Goal: Task Accomplishment & Management: Manage account settings

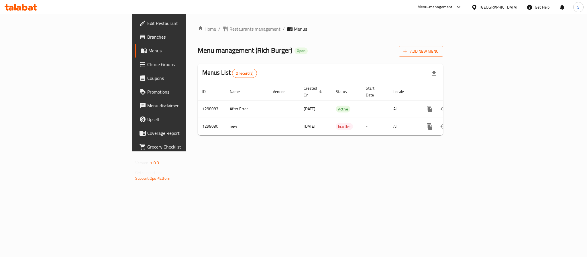
click at [186, 151] on div "Home / Restaurants management / Menus Menu management ( Rich Burger ) Open Add …" at bounding box center [320, 82] width 268 height 137
click at [147, 65] on span "Choice Groups" at bounding box center [186, 64] width 78 height 7
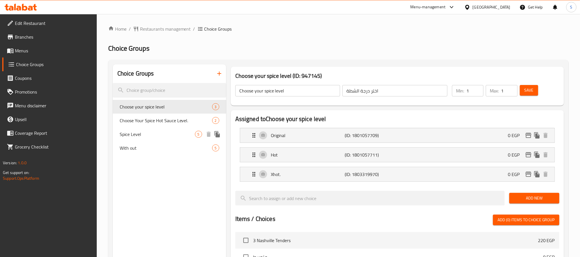
click at [130, 133] on span "Spice Level" at bounding box center [157, 134] width 75 height 7
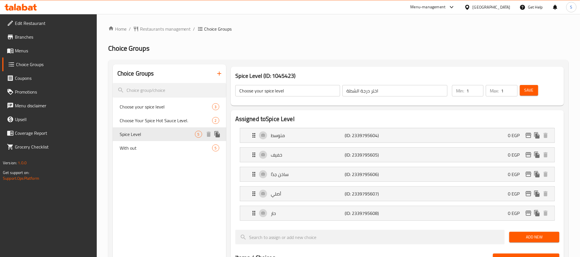
type input "Spice Level"
type input "مستوى الحرارة"
click at [425, 136] on div "متوسط (ID: 2339795604) 0 EGP" at bounding box center [398, 135] width 297 height 14
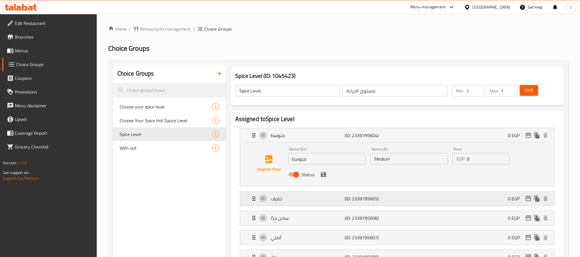
click at [424, 201] on div "خفيف (ID: 2339795605) 0 EGP" at bounding box center [398, 199] width 297 height 14
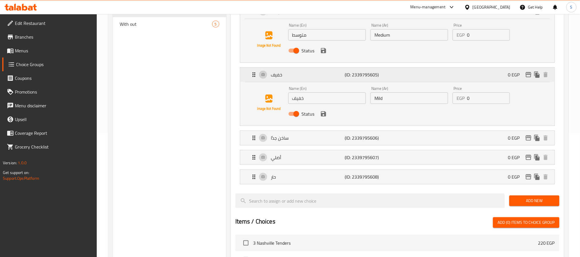
scroll to position [129, 0]
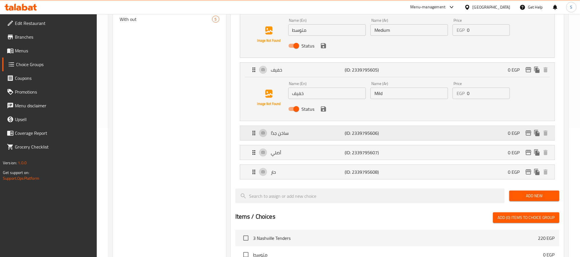
click at [410, 135] on div "ساخن جدًا (ID: 2339795606) 0 EGP" at bounding box center [398, 133] width 297 height 14
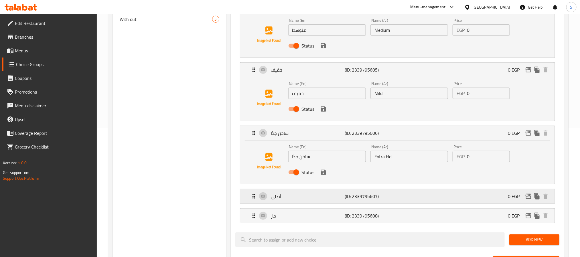
click at [400, 200] on div "أصلي (ID: 2339795607) 0 EGP" at bounding box center [398, 196] width 297 height 14
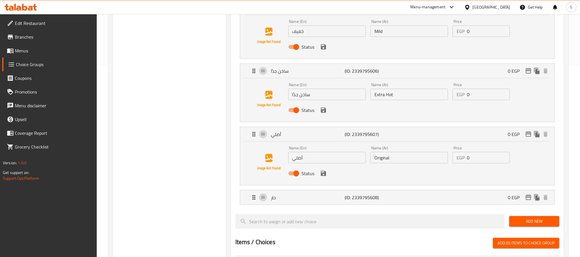
scroll to position [258, 0]
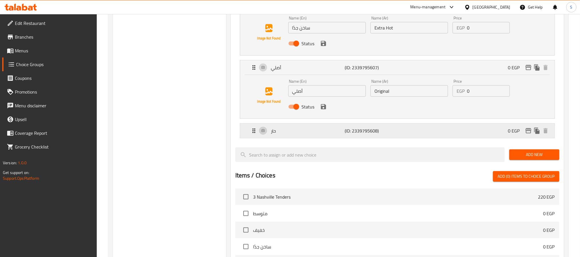
click at [399, 133] on div "حار (ID: 2339795608) 0 EGP" at bounding box center [398, 131] width 297 height 14
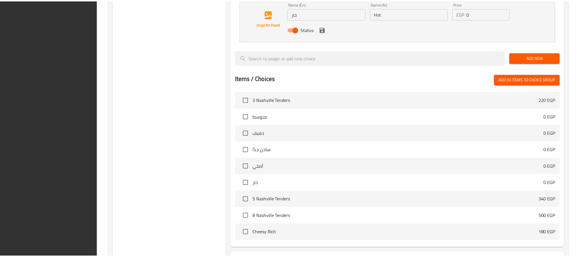
scroll to position [449, 0]
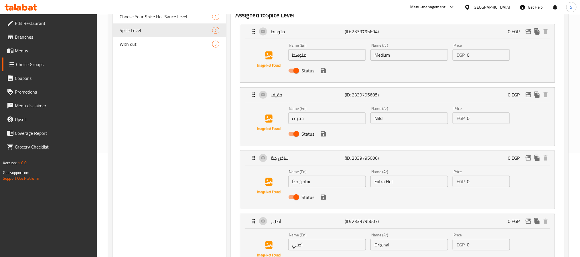
scroll to position [106, 0]
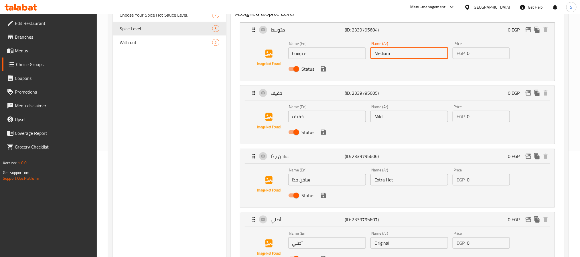
click at [386, 56] on input "Medium" at bounding box center [409, 53] width 78 height 11
click at [321, 58] on input "متوسط" at bounding box center [327, 53] width 78 height 11
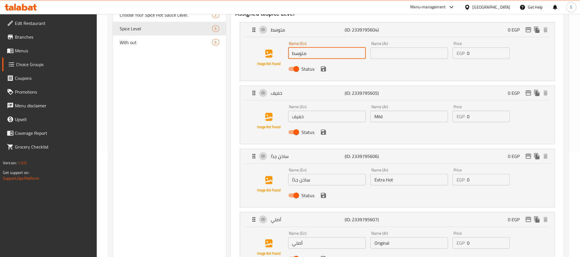
paste input "Medium"
click at [307, 54] on input "متوسطMedium" at bounding box center [327, 53] width 78 height 11
drag, startPoint x: 306, startPoint y: 54, endPoint x: 289, endPoint y: 55, distance: 17.0
click at [289, 55] on input "متوسطMedium" at bounding box center [327, 53] width 78 height 11
type input "Medium"
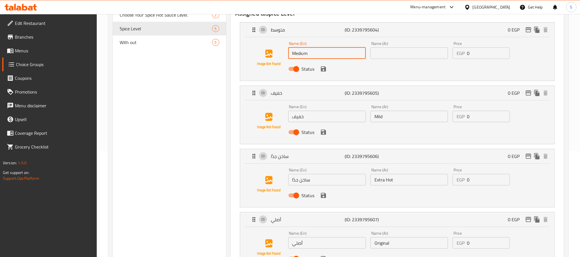
click at [374, 52] on input "text" at bounding box center [409, 53] width 78 height 11
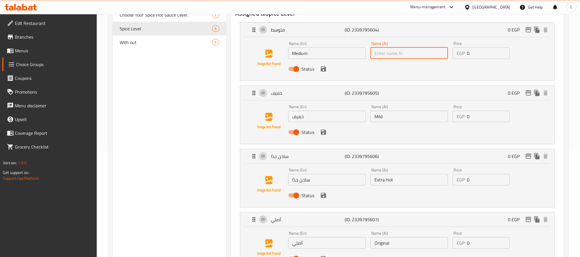
paste input "متوسط"
type input "متوسط"
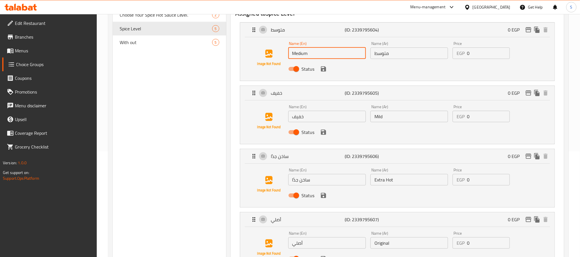
click at [295, 53] on input "Medium" at bounding box center [327, 53] width 78 height 11
drag, startPoint x: 292, startPoint y: 54, endPoint x: 279, endPoint y: 54, distance: 12.9
click at [279, 54] on div "Name (En) Medium Name (En) Name (Ar) متوسط Name (Ar) Price EGP 0 Price Status" at bounding box center [397, 57] width 296 height 39
click at [388, 57] on input "متوسط" at bounding box center [409, 53] width 78 height 11
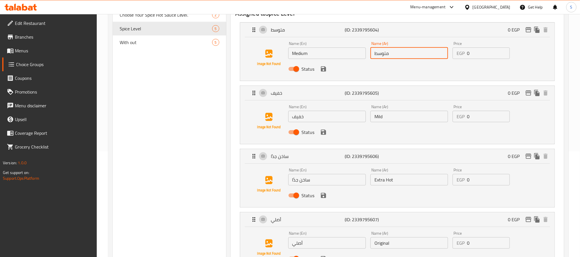
click at [311, 119] on input "خفيف" at bounding box center [327, 116] width 78 height 11
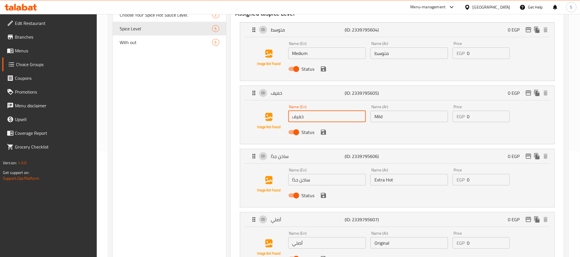
drag, startPoint x: 314, startPoint y: 117, endPoint x: 278, endPoint y: 115, distance: 35.6
click at [279, 115] on div "Name (En) خفيف Name (En) Name (Ar) Mild Name (Ar) Price EGP 0 Price Status" at bounding box center [397, 121] width 296 height 39
click at [397, 121] on input "Mild" at bounding box center [409, 116] width 78 height 11
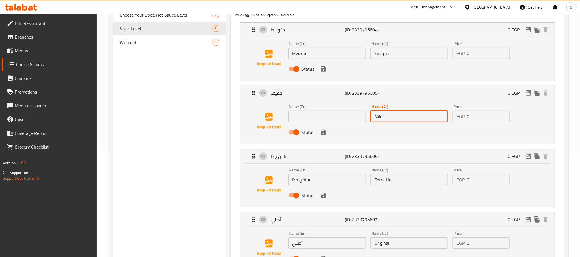
paste input "خفيف"
drag, startPoint x: 382, startPoint y: 117, endPoint x: 374, endPoint y: 117, distance: 8.9
click at [374, 117] on input "Mildخفيف" at bounding box center [409, 116] width 78 height 11
type input "خفيف"
click at [328, 117] on input "text" at bounding box center [327, 116] width 78 height 11
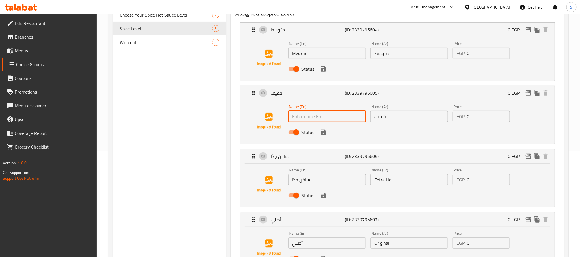
paste input "Mild"
type input "Mild"
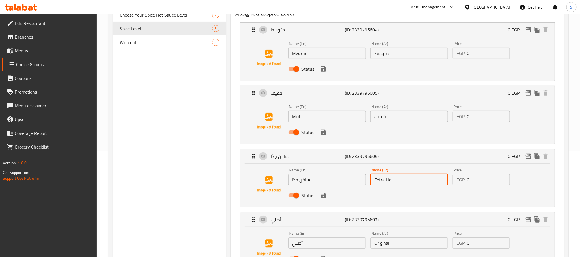
drag, startPoint x: 398, startPoint y: 179, endPoint x: 370, endPoint y: 182, distance: 28.6
click at [370, 182] on div "Name (Ar) Extra Hot Name (Ar)" at bounding box center [409, 177] width 82 height 22
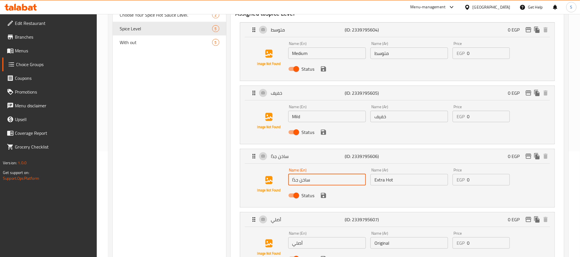
click at [311, 182] on input "ساخن جدًا" at bounding box center [327, 179] width 78 height 11
paste input "Extra Hot"
drag, startPoint x: 310, startPoint y: 179, endPoint x: 286, endPoint y: 178, distance: 23.8
click at [286, 178] on div "Name (En) ساخن جدًاExtra Hot Name (En) Name (Ar) Extra Hot Name (Ar) Price EGP …" at bounding box center [397, 184] width 296 height 39
type input "Extra Hot"
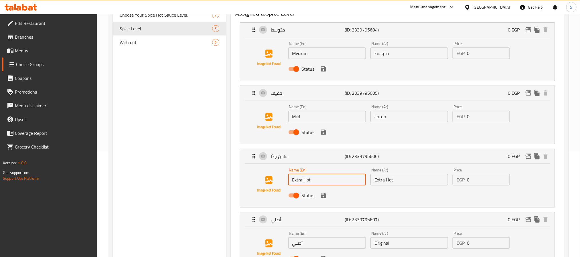
click at [391, 184] on input "Extra Hot" at bounding box center [409, 179] width 78 height 11
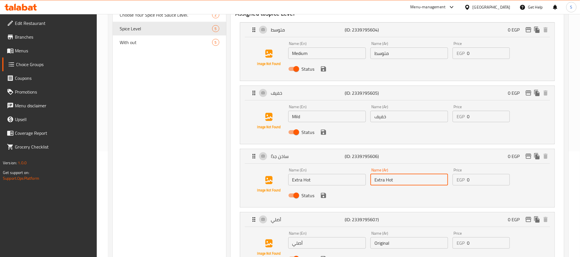
click at [391, 184] on input "Extra Hot" at bounding box center [409, 179] width 78 height 11
paste input "ساخن جدًا"
type input "ساخن جدًا"
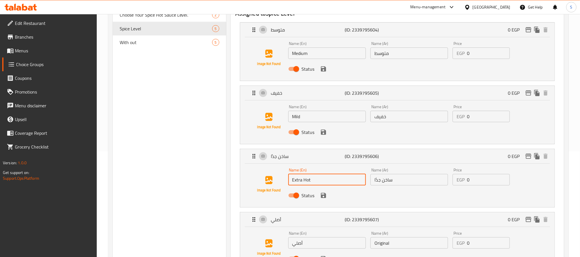
drag, startPoint x: 292, startPoint y: 180, endPoint x: 284, endPoint y: 179, distance: 8.1
click at [285, 179] on div "Name (En) Extra Hot Name (En) Name (Ar) ساخن جدًا Name (Ar) Price EGP 0 Price S…" at bounding box center [397, 184] width 296 height 39
click at [417, 204] on div "Name (En) Extra Hot Name (En) Name (Ar) ساخن جدًا Name (Ar) Price EGP 0 Price S…" at bounding box center [397, 184] width 296 height 39
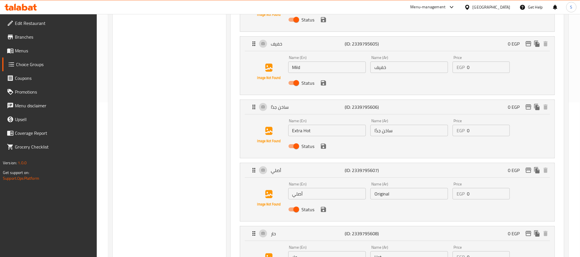
scroll to position [234, 0]
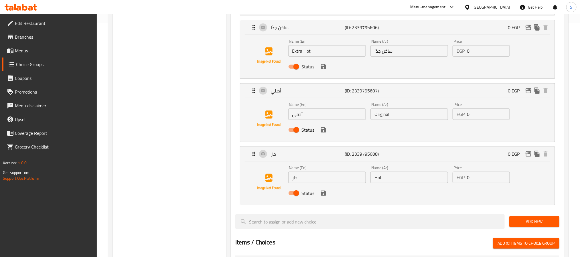
click at [388, 120] on input "Original" at bounding box center [409, 113] width 78 height 11
click at [325, 118] on input "أصلي" at bounding box center [327, 113] width 78 height 11
paste input "Original"
drag, startPoint x: 303, startPoint y: 115, endPoint x: 287, endPoint y: 116, distance: 16.4
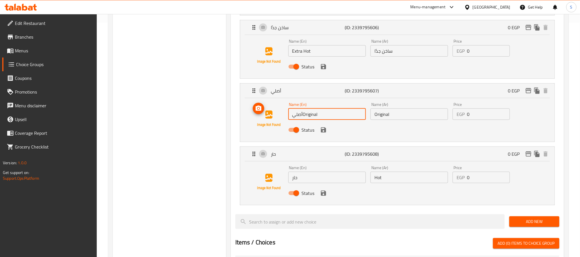
click at [287, 116] on div "Name (En) أصليOriginal Name (En) Name (Ar) Original Name (Ar) Price EGP 0 Price…" at bounding box center [397, 118] width 296 height 39
type input "Original"
click at [406, 114] on input "Original" at bounding box center [409, 113] width 78 height 11
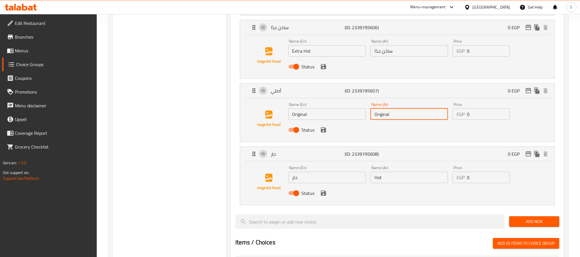
click at [406, 114] on input "Original" at bounding box center [409, 113] width 78 height 11
paste input "أصلي"
type input "أصلي"
click at [301, 119] on input "Original" at bounding box center [327, 113] width 78 height 11
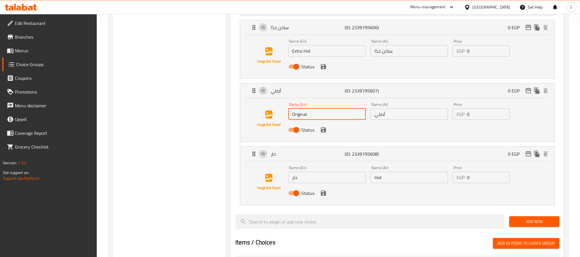
click at [301, 119] on input "Original" at bounding box center [327, 113] width 78 height 11
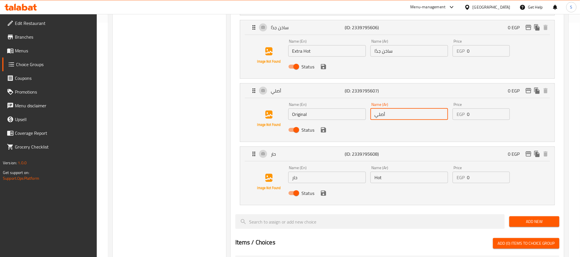
click at [386, 117] on input "أصلي" at bounding box center [409, 113] width 78 height 11
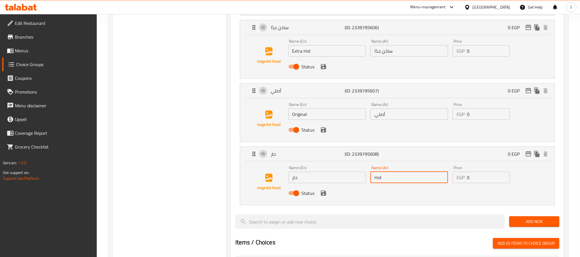
click at [380, 181] on input "Hot" at bounding box center [409, 177] width 78 height 11
click at [324, 177] on input "حار" at bounding box center [327, 177] width 78 height 11
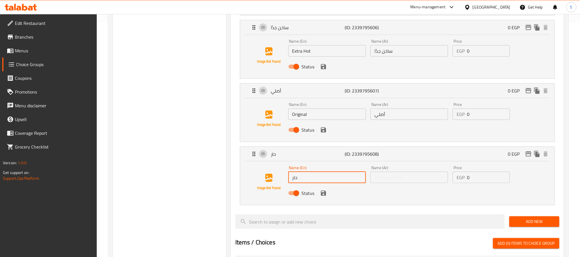
paste input "Hot"
drag, startPoint x: 297, startPoint y: 178, endPoint x: 279, endPoint y: 175, distance: 17.7
click at [279, 175] on div "Name (En) حارHot Name (En) Name (Ar) Name (Ar) Price EGP 0 Price Status" at bounding box center [397, 182] width 296 height 39
type input "Hot"
click at [373, 173] on input "text" at bounding box center [409, 177] width 78 height 11
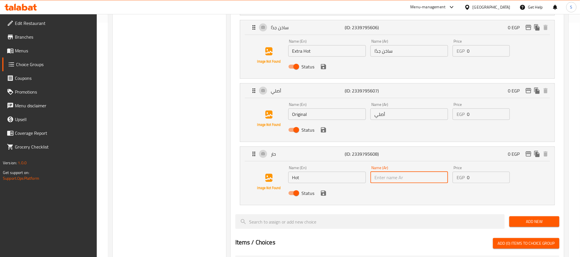
paste input "حار"
type input "حار"
click at [102, 190] on div "Home / Restaurants management / Choice Groups Choice Groups Choice Groups Choos…" at bounding box center [338, 125] width 483 height 691
click at [324, 200] on div "Status" at bounding box center [409, 193] width 247 height 15
click at [323, 133] on icon "save" at bounding box center [323, 130] width 7 height 7
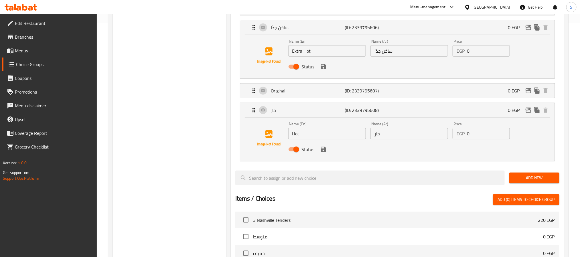
click at [323, 72] on div "Status" at bounding box center [409, 66] width 247 height 15
click at [324, 64] on icon "save" at bounding box center [323, 66] width 7 height 7
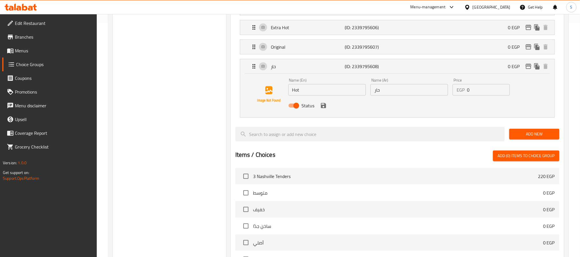
click at [321, 108] on icon "save" at bounding box center [323, 105] width 5 height 5
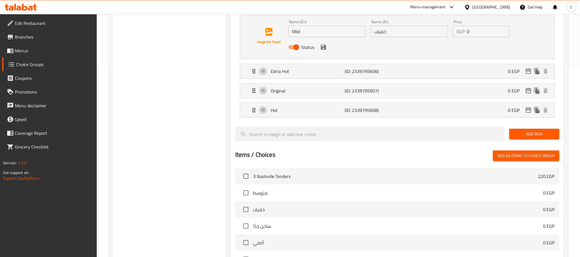
scroll to position [106, 0]
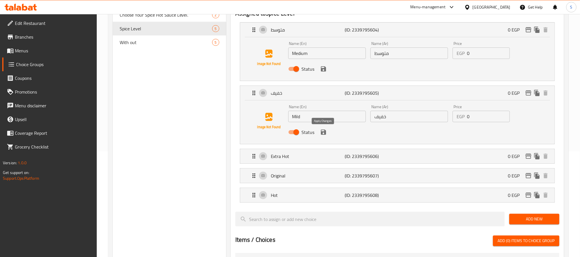
click at [324, 133] on icon "save" at bounding box center [323, 132] width 5 height 5
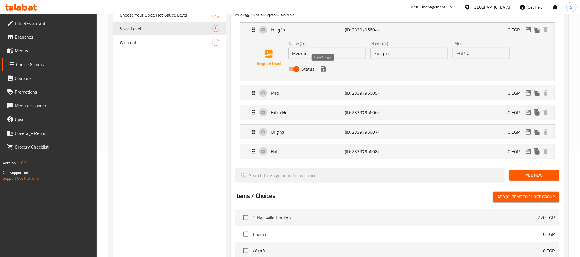
click at [323, 70] on icon "save" at bounding box center [323, 69] width 7 height 7
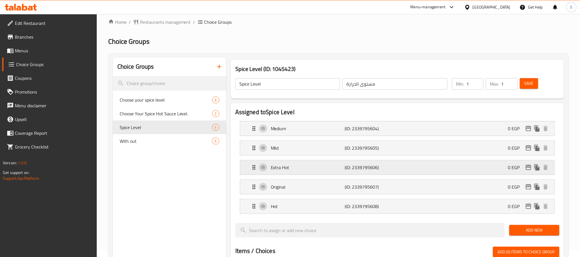
scroll to position [0, 0]
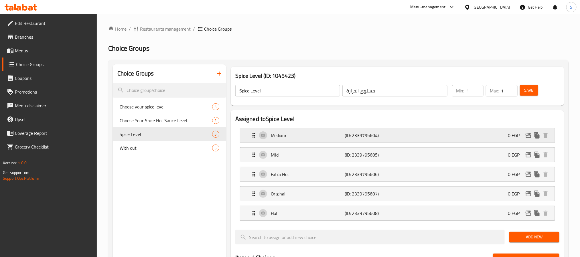
click at [453, 130] on div "Medium (ID: 2339795604) 0 EGP" at bounding box center [398, 135] width 297 height 14
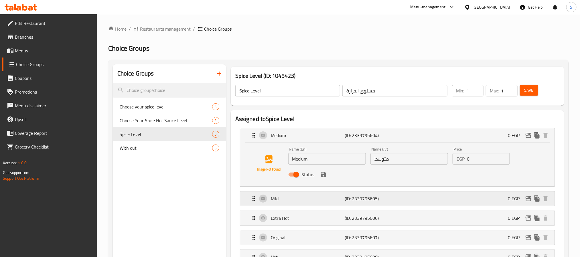
click at [419, 200] on div "Mild (ID: 2339795605) 0 EGP" at bounding box center [398, 199] width 297 height 14
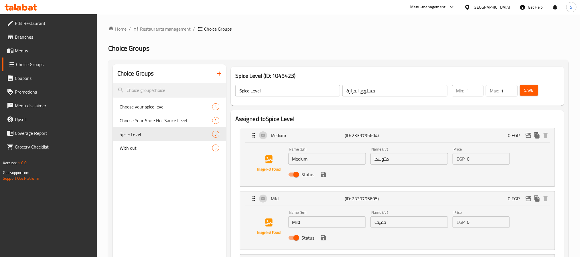
scroll to position [129, 0]
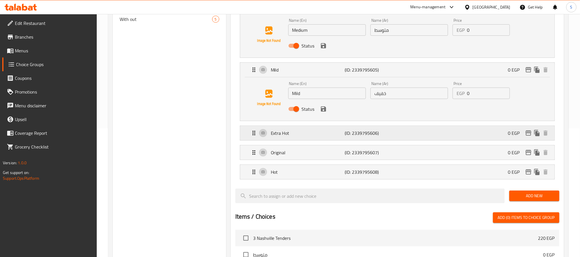
click at [422, 136] on div "Extra Hot (ID: 2339795606) 0 EGP" at bounding box center [398, 133] width 297 height 14
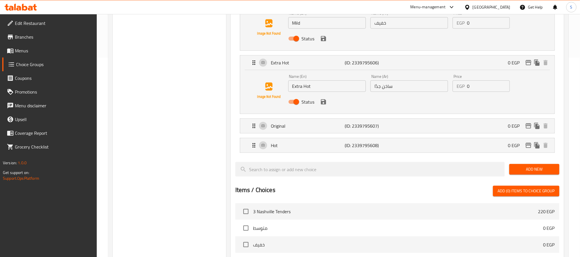
scroll to position [258, 0]
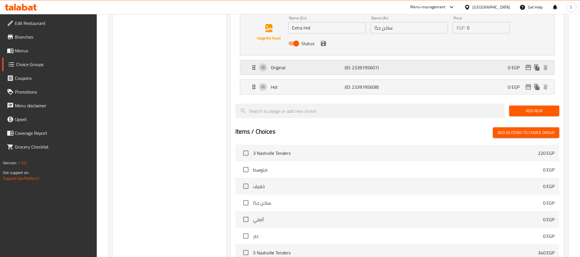
click at [406, 67] on div "Original (ID: 2339795607) 0 EGP" at bounding box center [398, 67] width 297 height 14
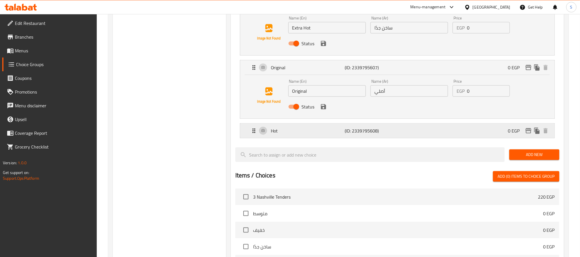
click at [411, 136] on div "Hot (ID: 2339795608) 0 EGP" at bounding box center [398, 131] width 297 height 14
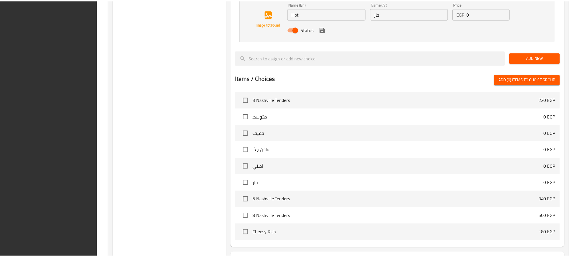
scroll to position [449, 0]
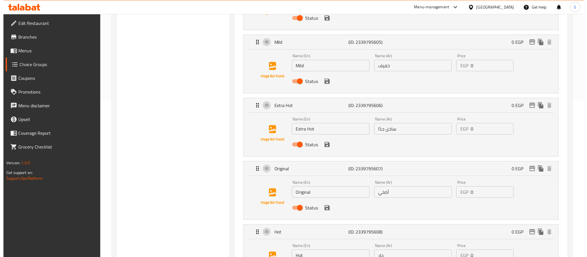
scroll to position [0, 0]
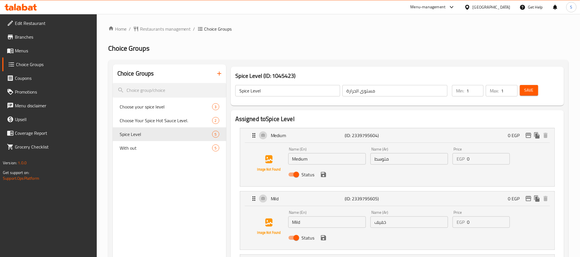
click at [532, 87] on span "Save" at bounding box center [528, 90] width 9 height 7
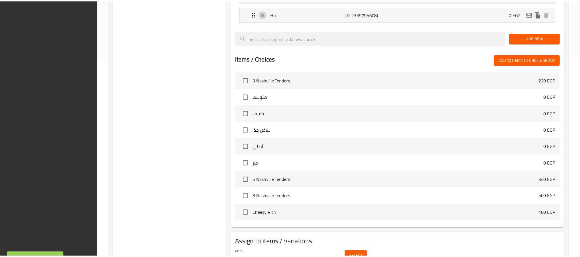
scroll to position [230, 0]
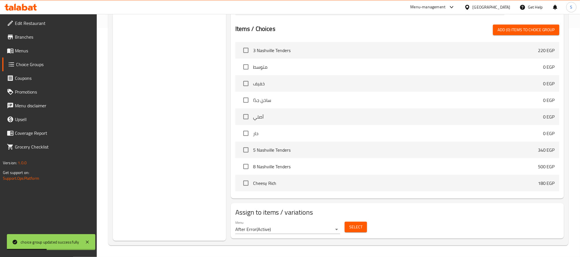
click at [214, 177] on div "Choice Groups Choose your spice level 3 Choose Your Spice Hot Sauce Level. 2 Sp…" at bounding box center [169, 38] width 113 height 406
